Goal: Navigation & Orientation: Find specific page/section

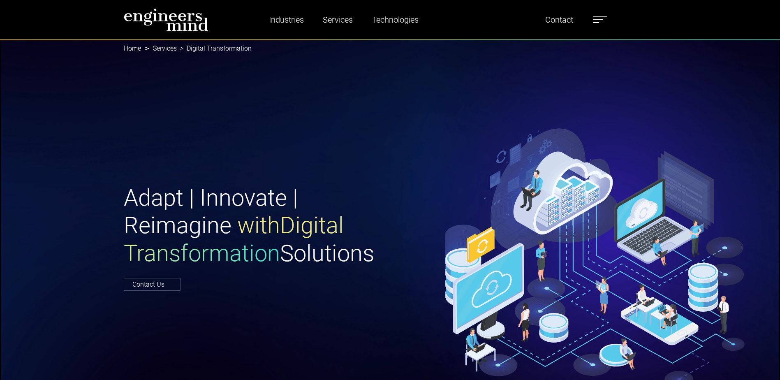
click at [154, 18] on img at bounding box center [166, 19] width 85 height 23
